Goal: Find specific page/section: Find specific page/section

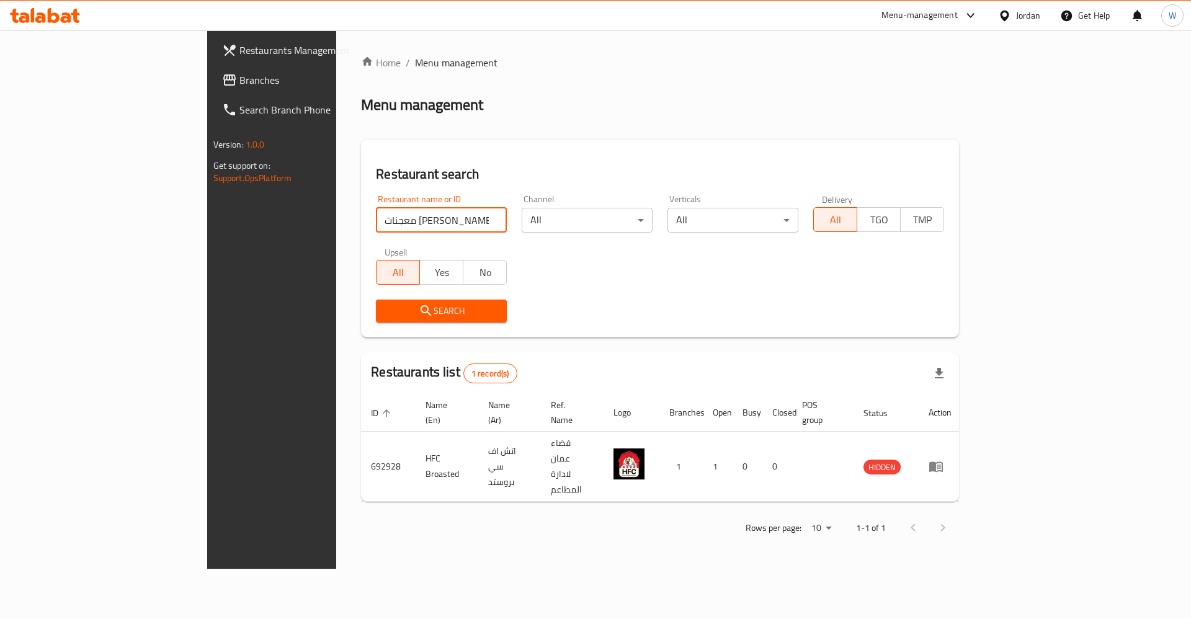
type input "معجنات [PERSON_NAME]"
click button "Search" at bounding box center [441, 311] width 131 height 23
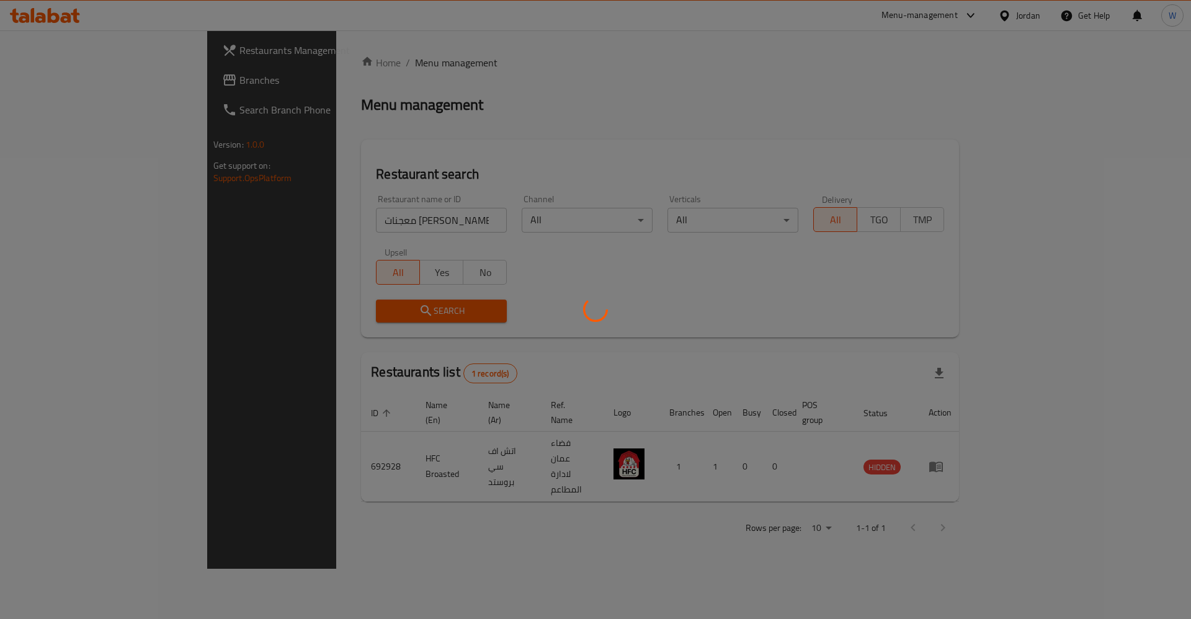
drag, startPoint x: 61, startPoint y: 404, endPoint x: 71, endPoint y: 404, distance: 9.3
click at [61, 404] on div at bounding box center [595, 309] width 1191 height 619
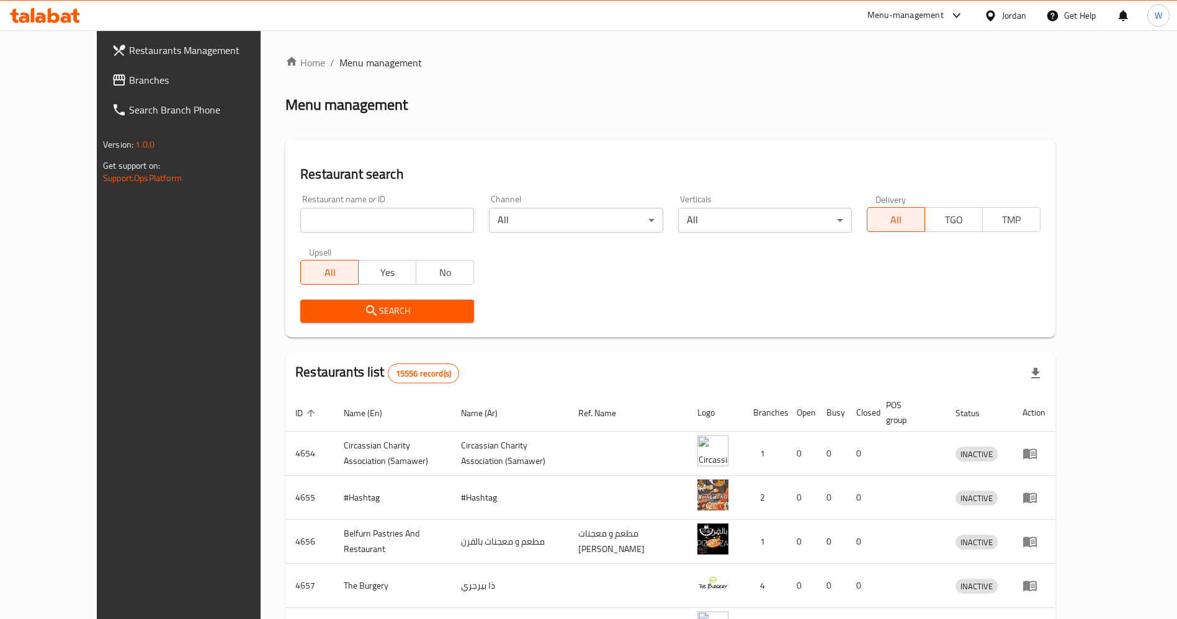
click at [337, 227] on input "search" at bounding box center [387, 220] width 174 height 25
type input "ب"
type input "[PERSON_NAME]"
click button "Search" at bounding box center [387, 311] width 174 height 23
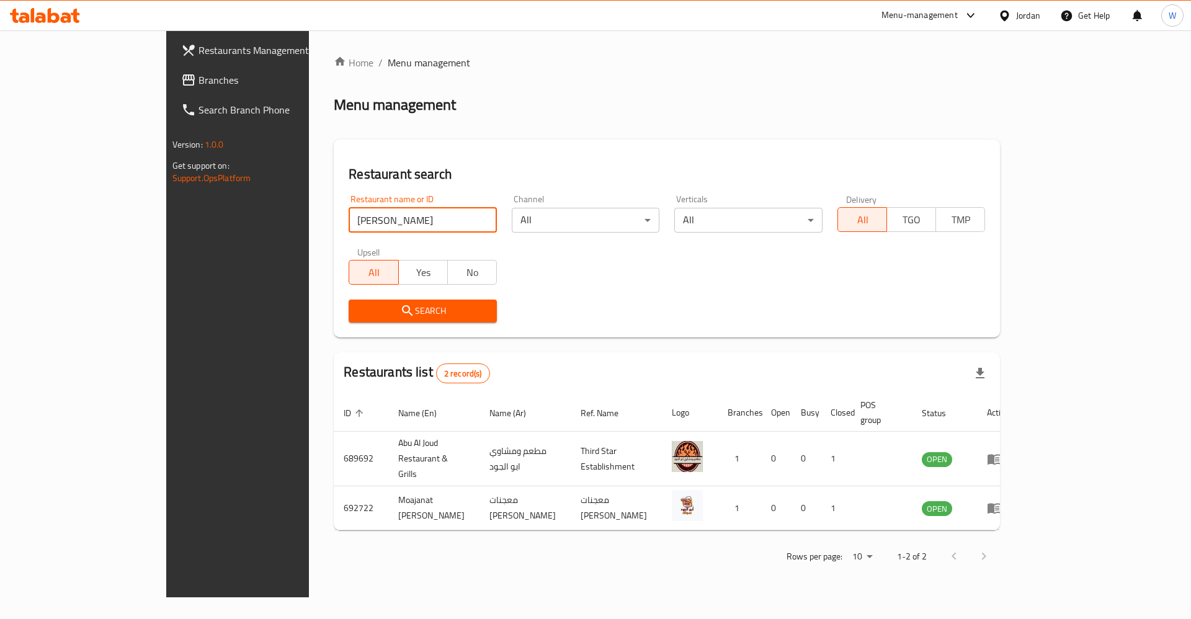
click at [611, 540] on div "Rows per page: 10 1-2 of 2" at bounding box center [667, 556] width 666 height 32
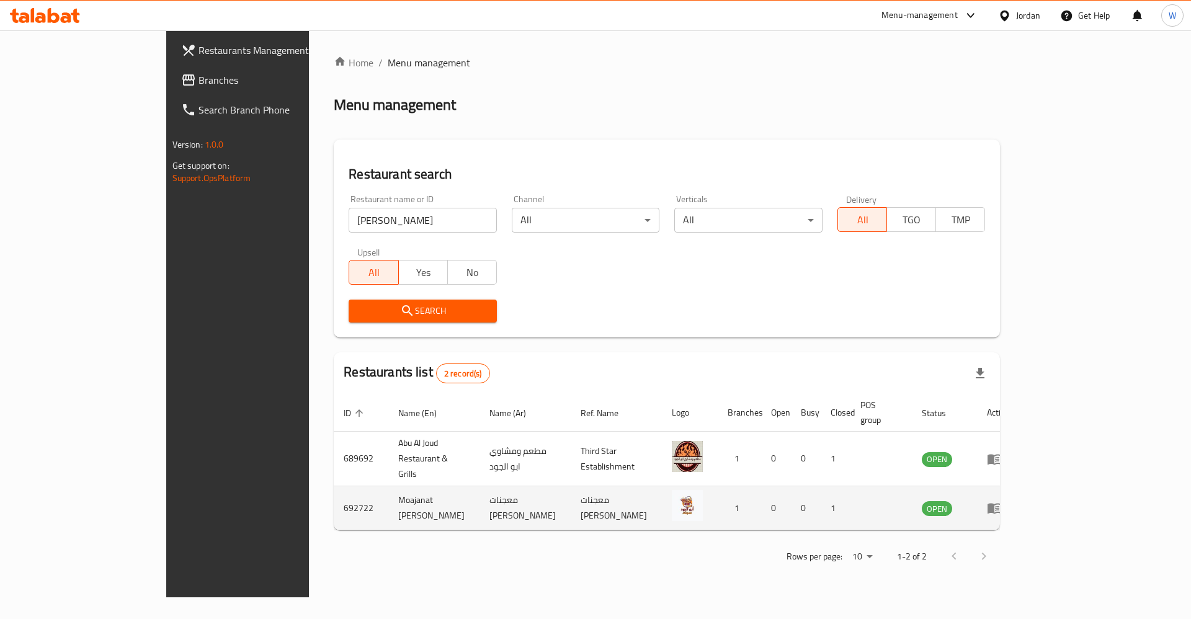
click at [388, 486] on td "Moajanat [PERSON_NAME]" at bounding box center [433, 508] width 91 height 44
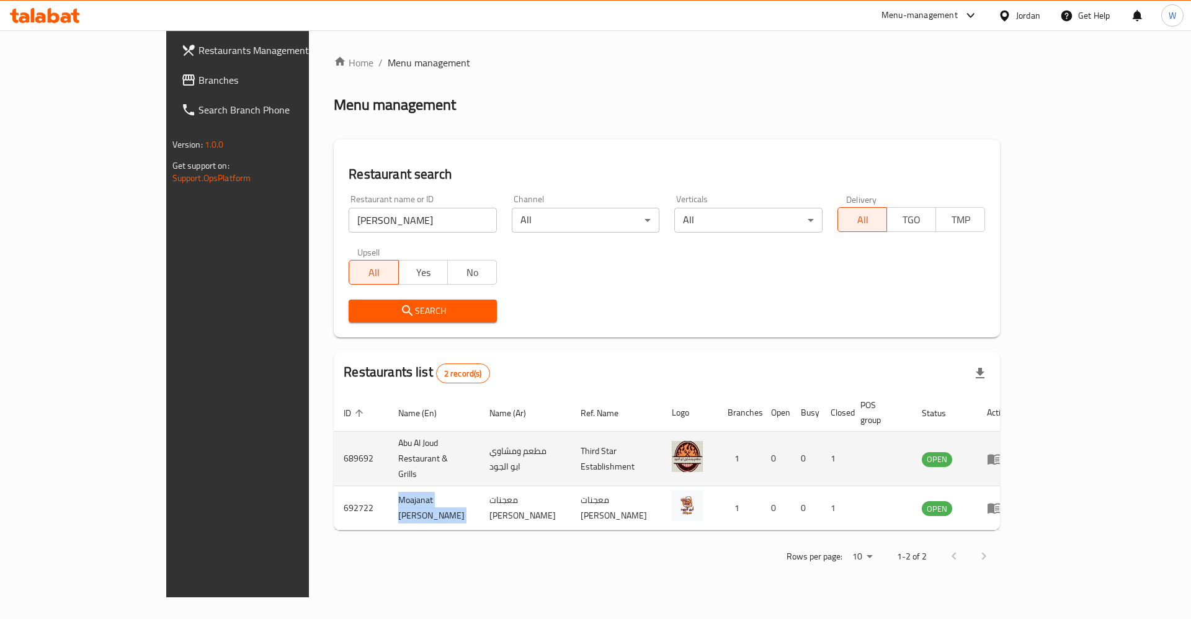
copy td "Moajanat [PERSON_NAME]"
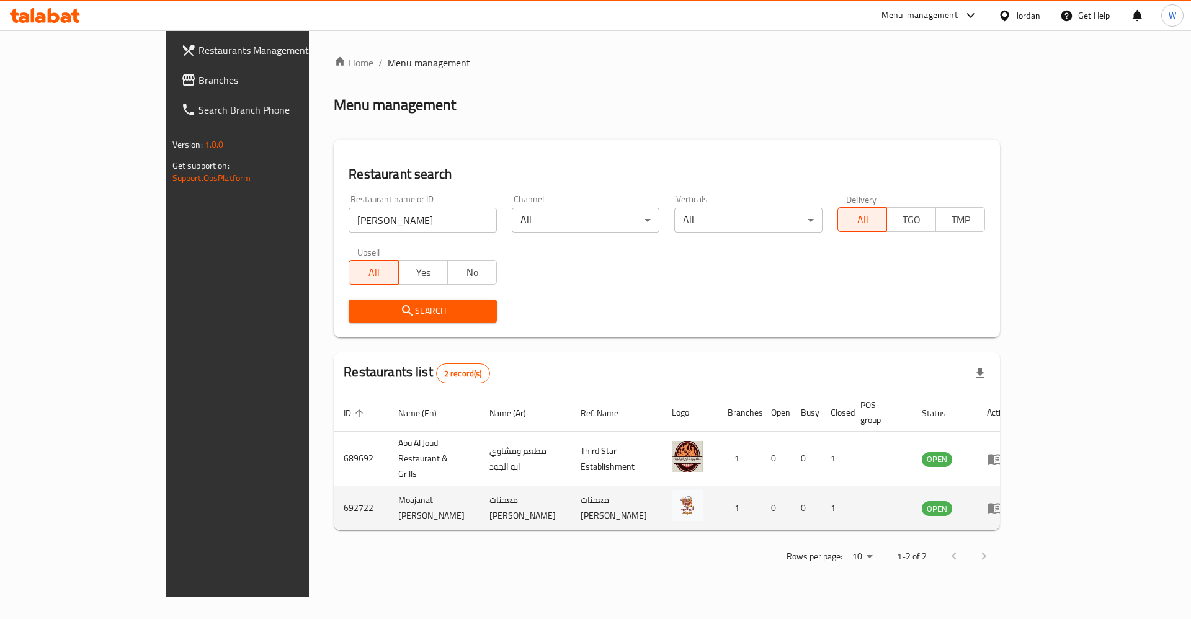
click at [483, 486] on td "معجنات [PERSON_NAME]" at bounding box center [525, 508] width 91 height 44
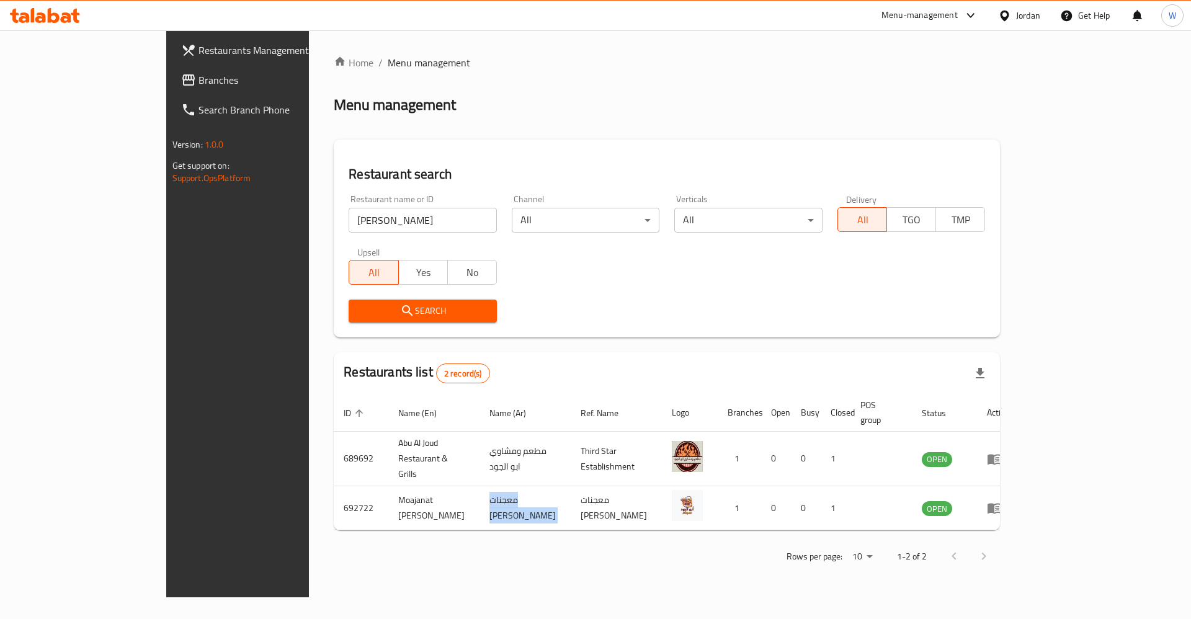
copy td "معجنات [PERSON_NAME]"
click at [671, 326] on div "Search" at bounding box center [666, 311] width 651 height 38
